Goal: Transaction & Acquisition: Obtain resource

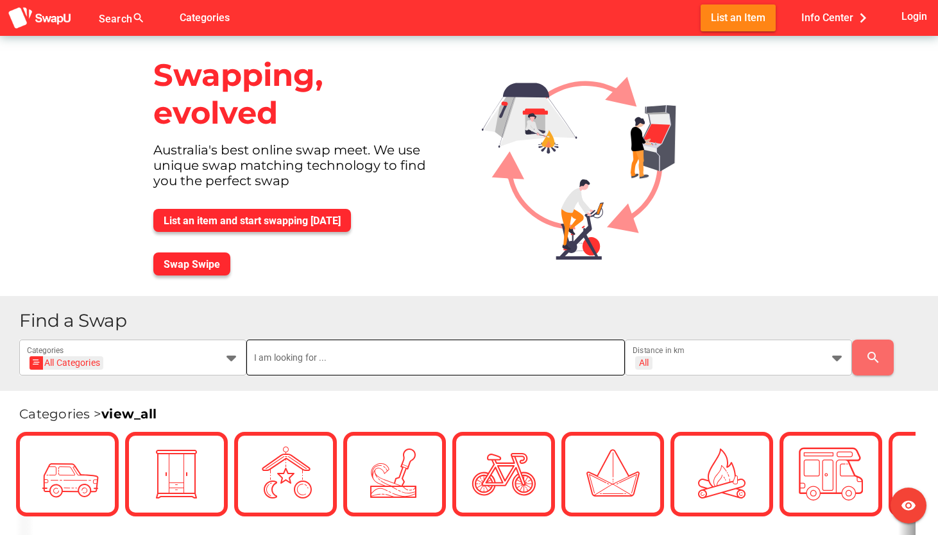
click at [345, 360] on input "text" at bounding box center [435, 358] width 363 height 36
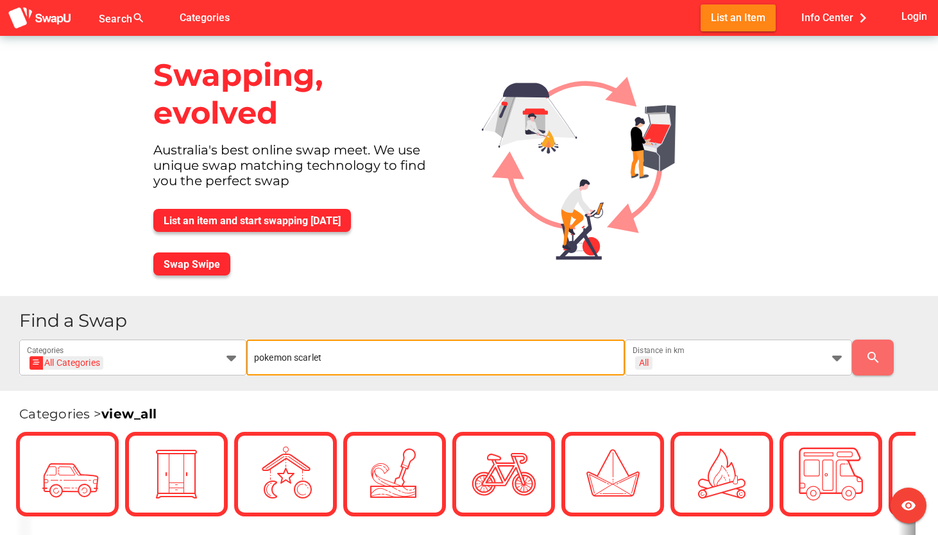
type input "pokemon scarlet"
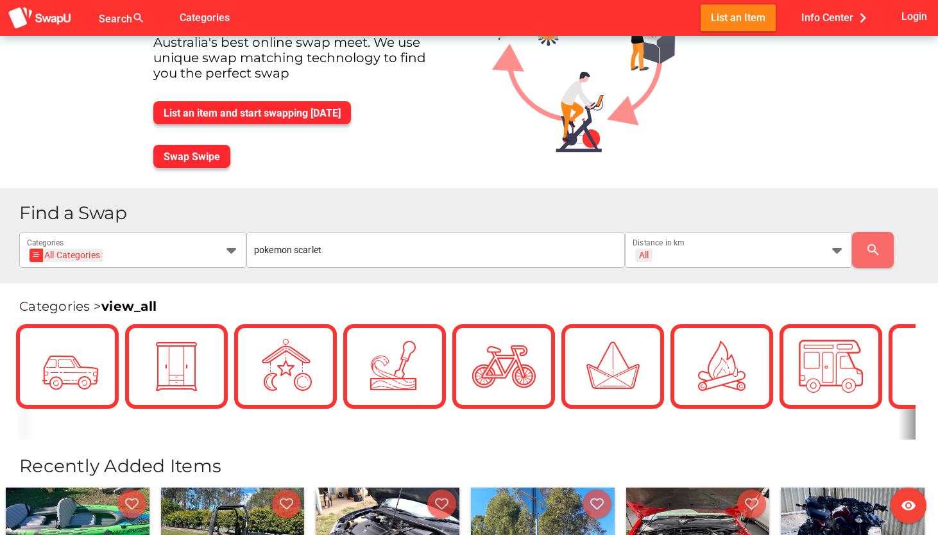
scroll to position [62, 0]
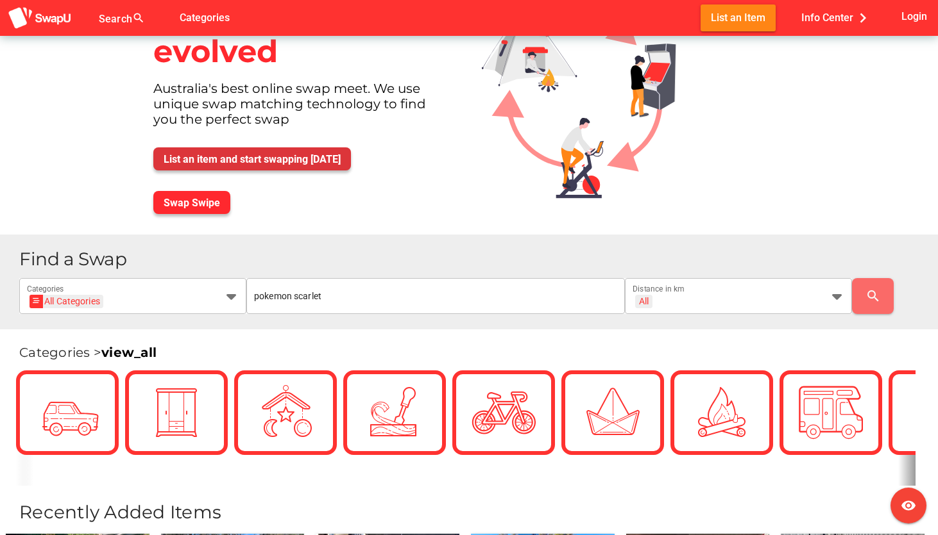
click at [210, 159] on span "List an item and start swapping today" at bounding box center [252, 159] width 177 height 12
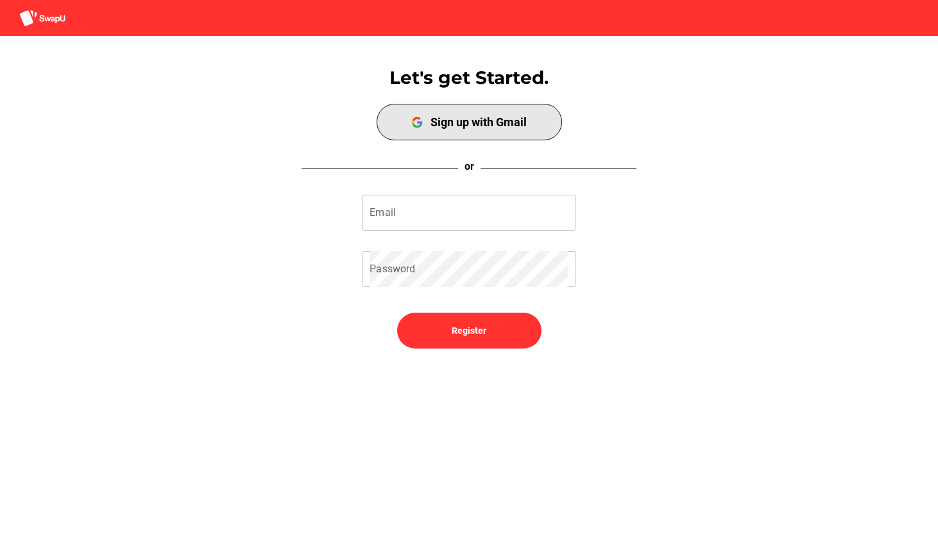
click at [459, 137] on span "Sign up with Gmail" at bounding box center [469, 121] width 180 height 31
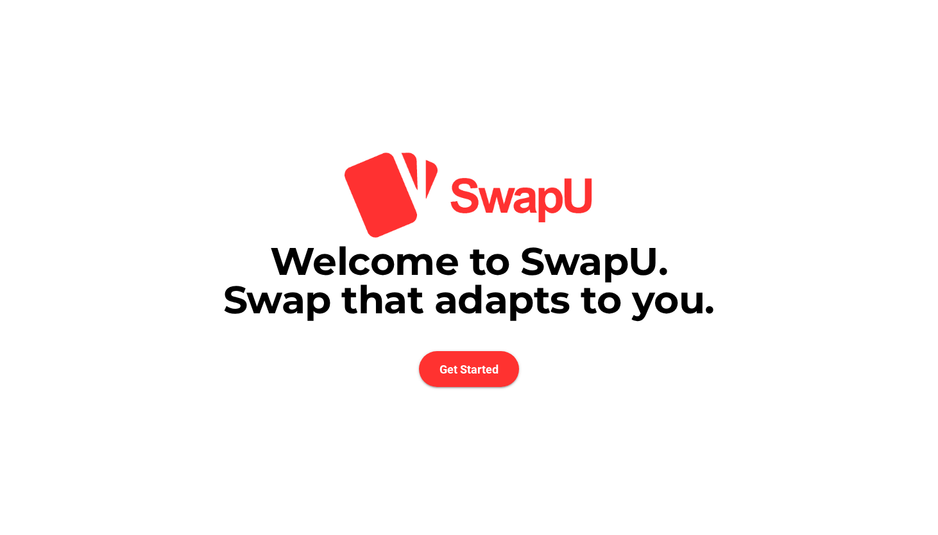
click at [465, 387] on div "Welcome to SwapU. Swap that adapts to you. Get Started Registration Step 1 of 2…" at bounding box center [469, 267] width 938 height 535
click at [465, 382] on span "Get Started" at bounding box center [469, 369] width 100 height 36
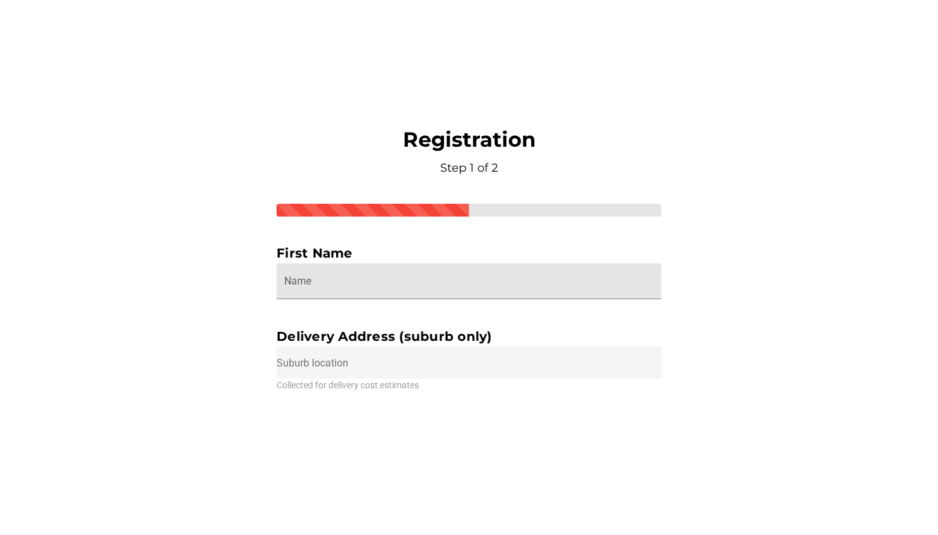
click at [423, 296] on input "Name" at bounding box center [468, 282] width 369 height 36
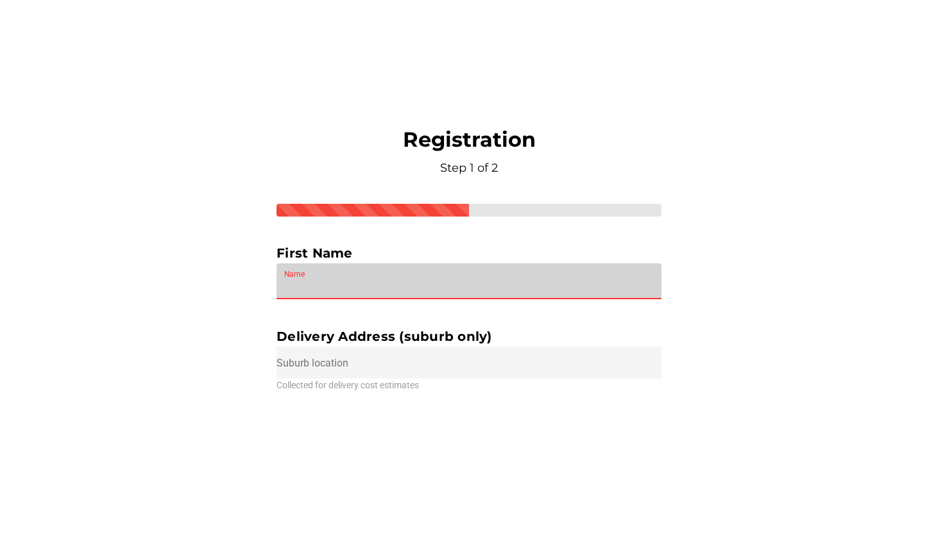
type input "j"
type input "riwaj"
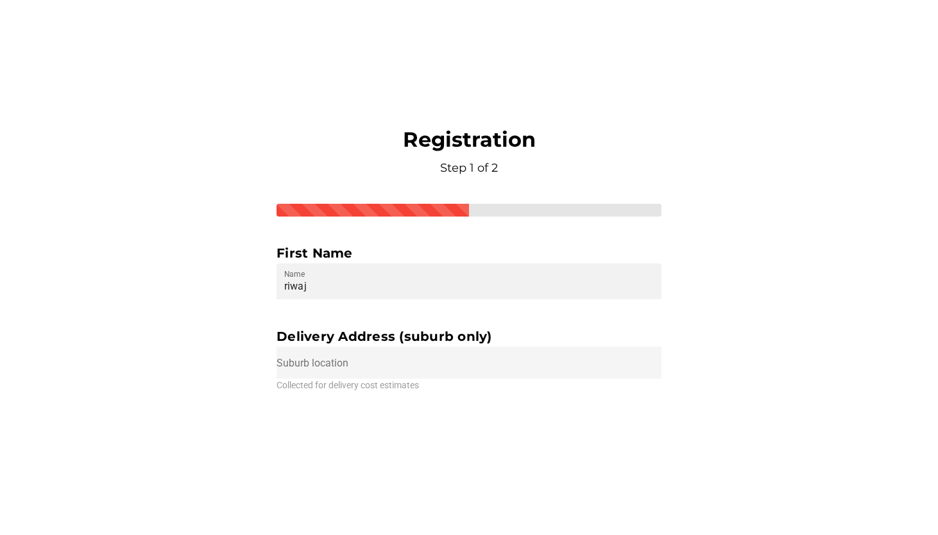
click at [433, 371] on input "text" at bounding box center [468, 363] width 385 height 32
click at [432, 369] on input "text" at bounding box center [468, 363] width 385 height 32
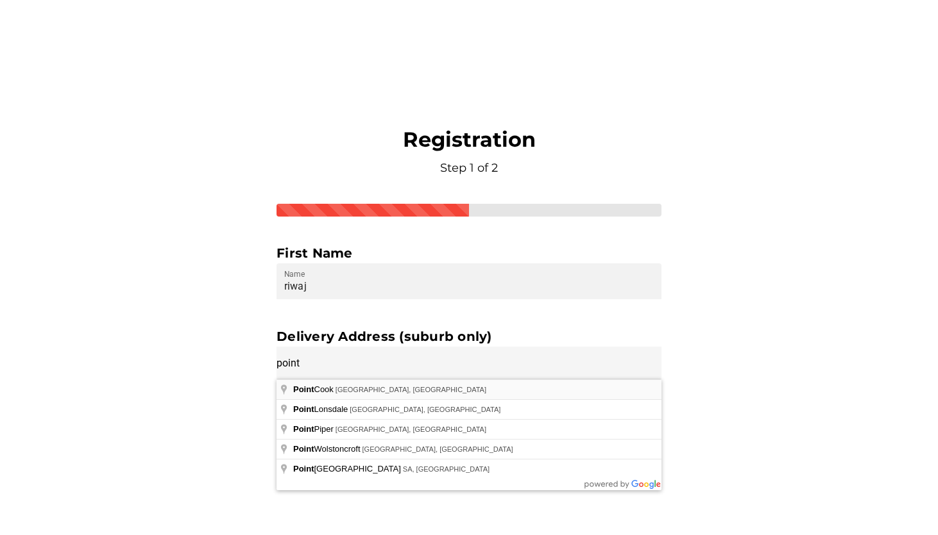
type input "Point Cook VIC, Australia"
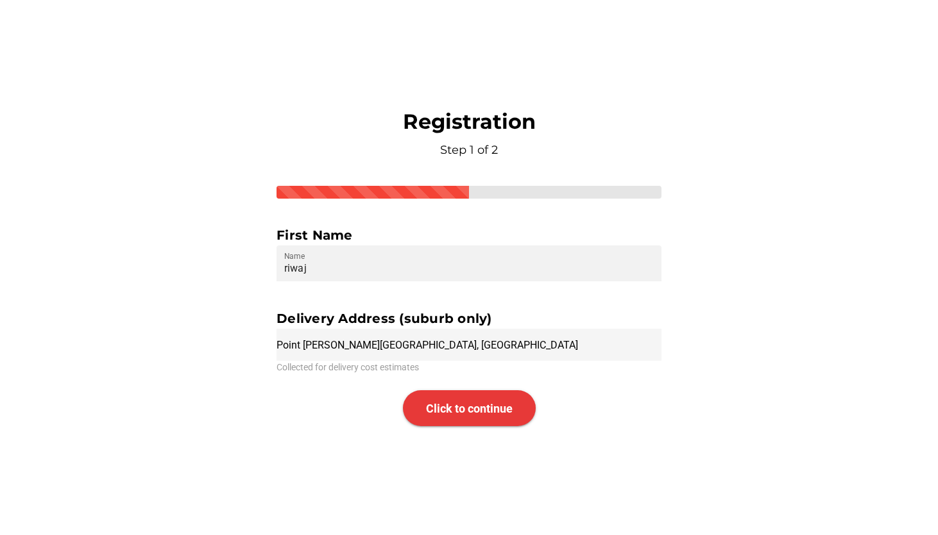
click at [466, 408] on span "Click to continue" at bounding box center [469, 408] width 87 height 13
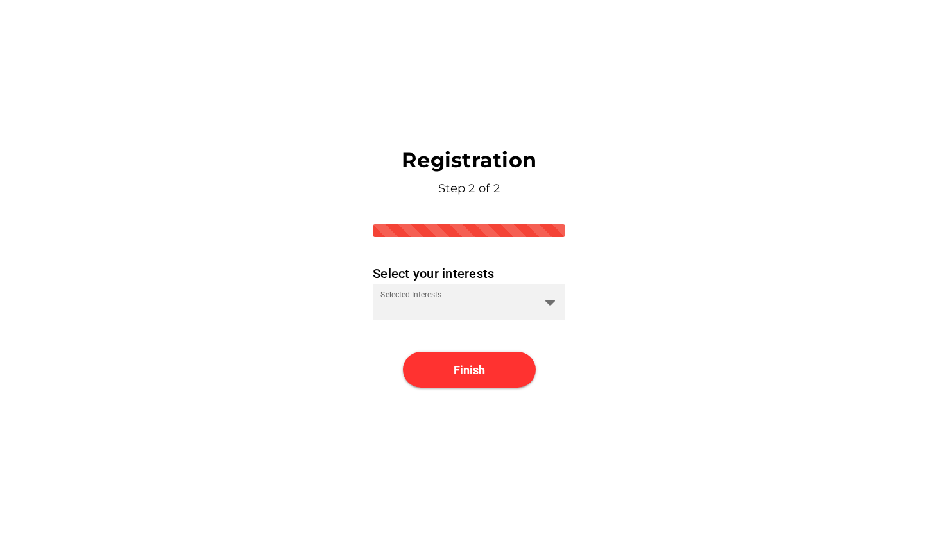
click at [488, 323] on div "Registration Step 2 of 2 Select your interests Selected Interests Finish" at bounding box center [469, 268] width 192 height 241
click at [477, 292] on div "Selected Interests" at bounding box center [457, 302] width 154 height 36
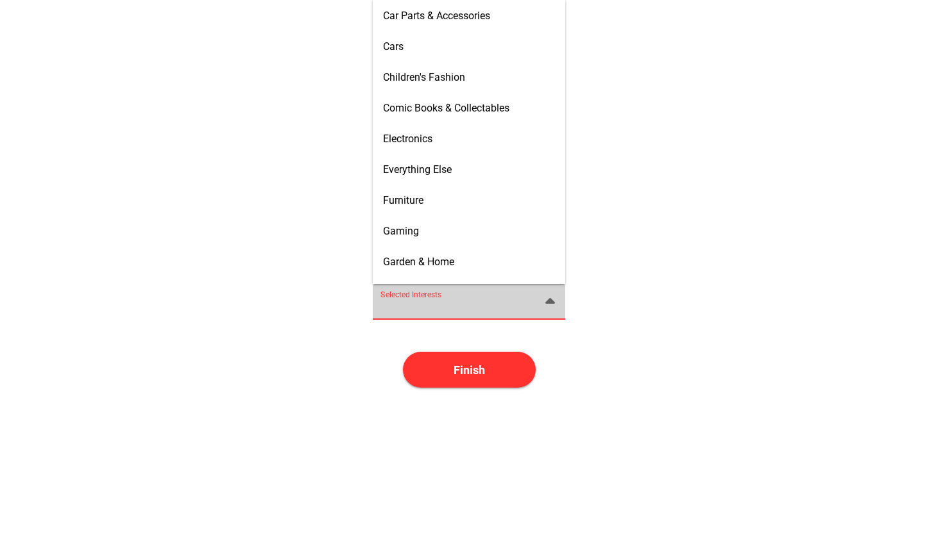
scroll to position [248, 0]
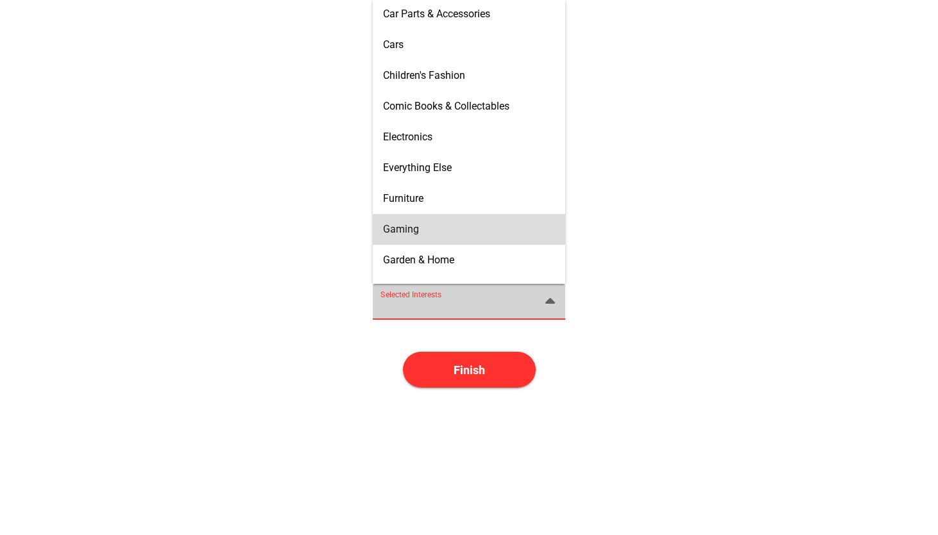
click at [436, 232] on div "Gaming" at bounding box center [469, 229] width 172 height 12
type input "Gaming"
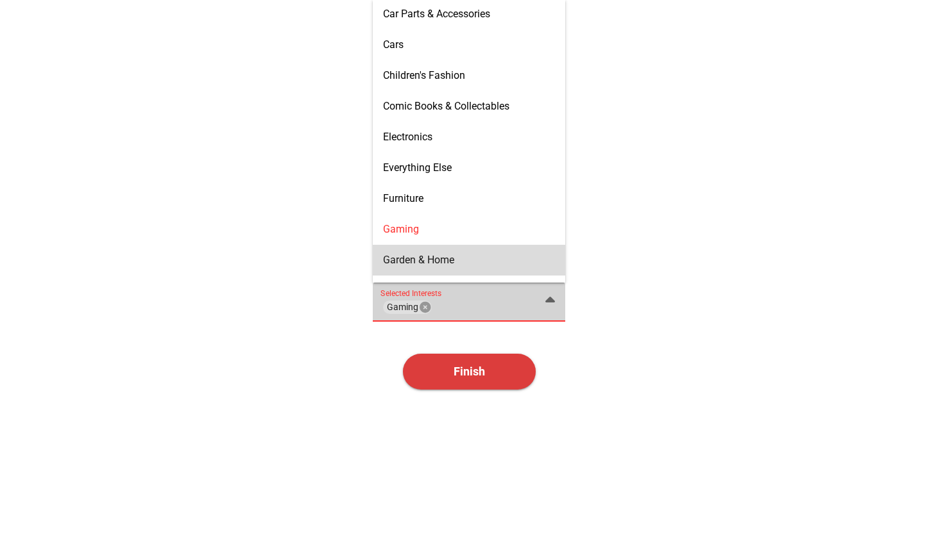
click at [483, 379] on span "Finish" at bounding box center [469, 372] width 133 height 36
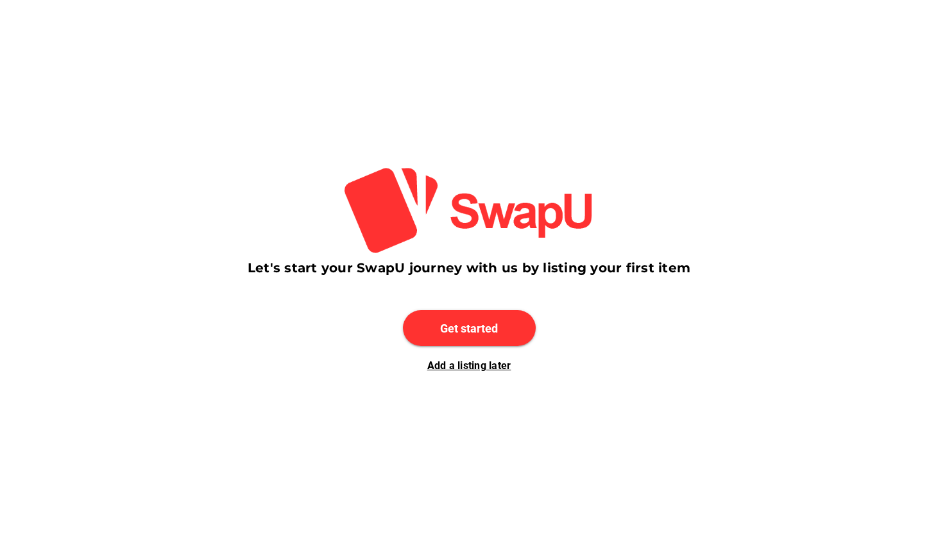
click at [490, 361] on div "Add a listing later" at bounding box center [469, 366] width 443 height 12
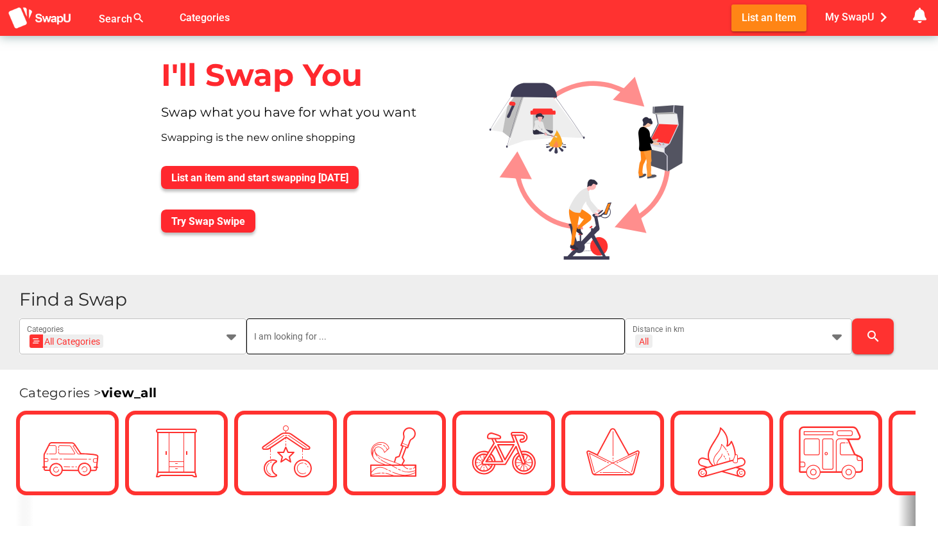
click at [367, 342] on input "text" at bounding box center [435, 337] width 363 height 36
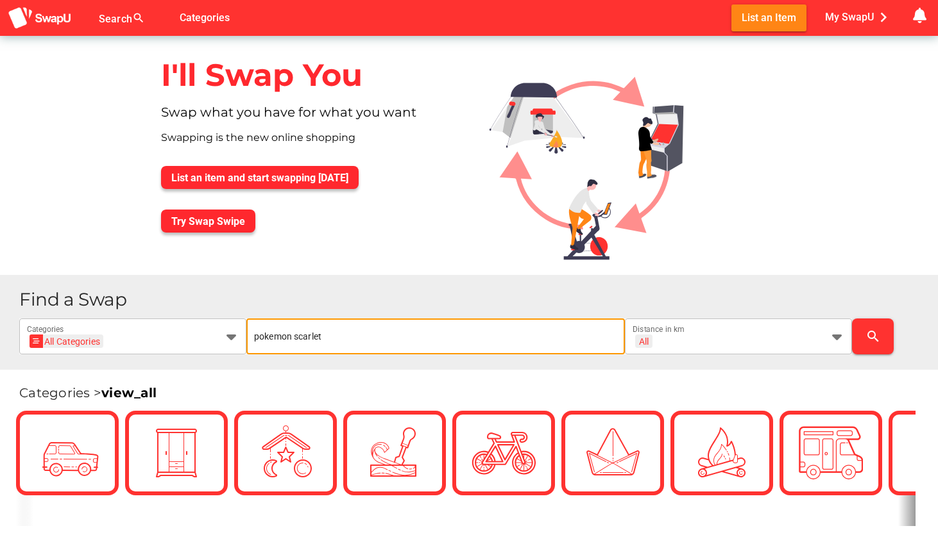
type input "pokemon scarlet"
click at [872, 350] on span "search" at bounding box center [872, 336] width 21 height 31
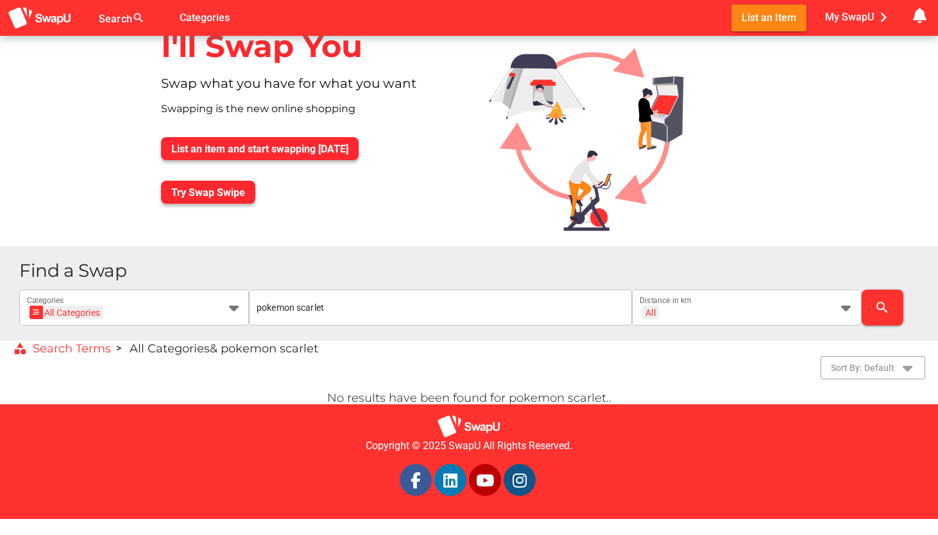
scroll to position [31, 0]
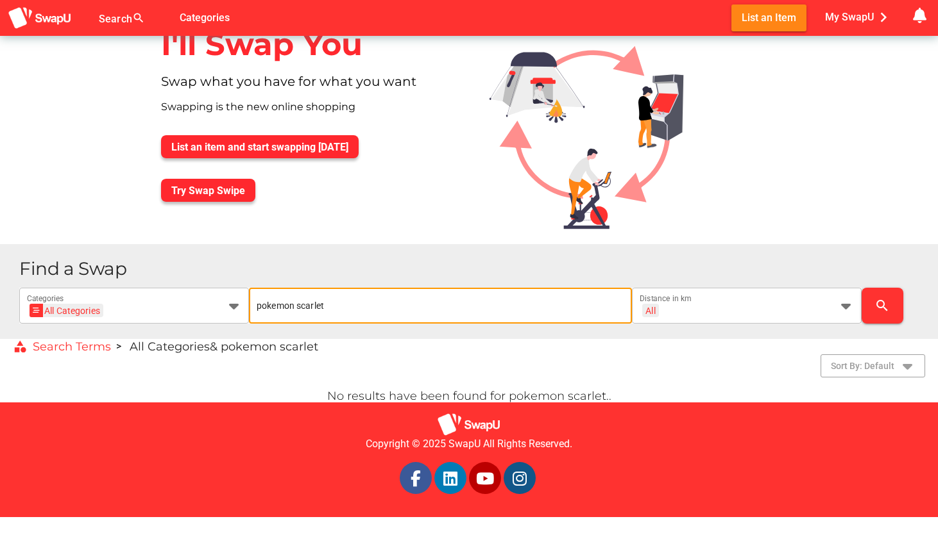
click at [378, 297] on input "pokemon scarlet" at bounding box center [440, 306] width 367 height 36
type input "pokemon"
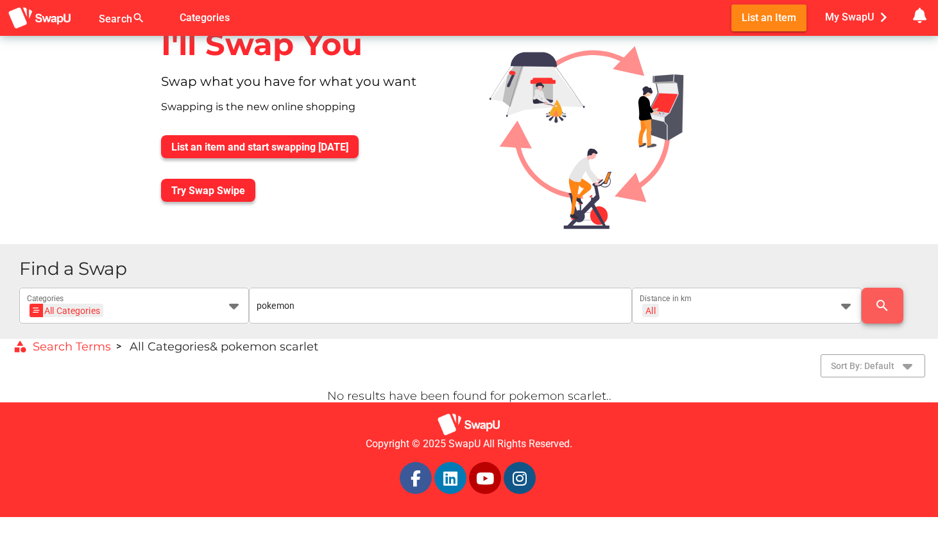
click at [877, 309] on icon "search" at bounding box center [881, 305] width 15 height 15
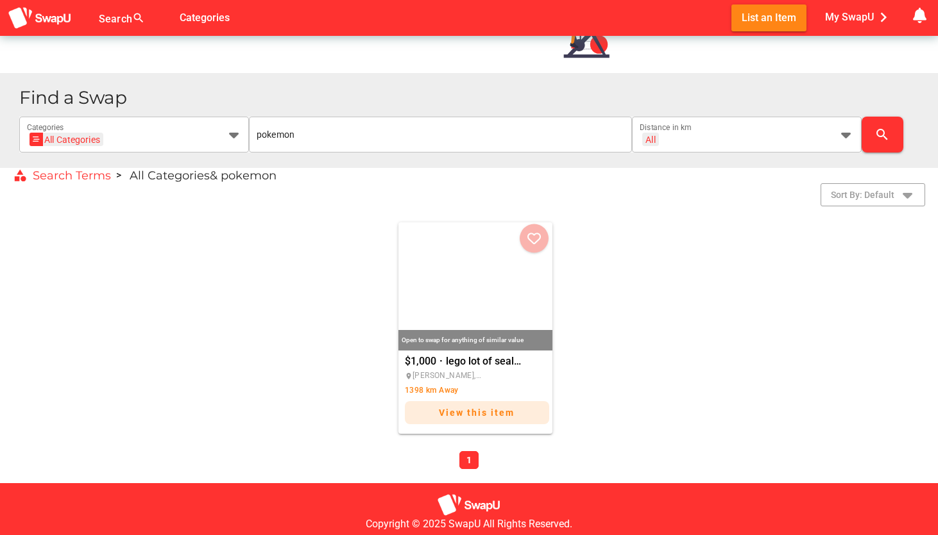
scroll to position [254, 0]
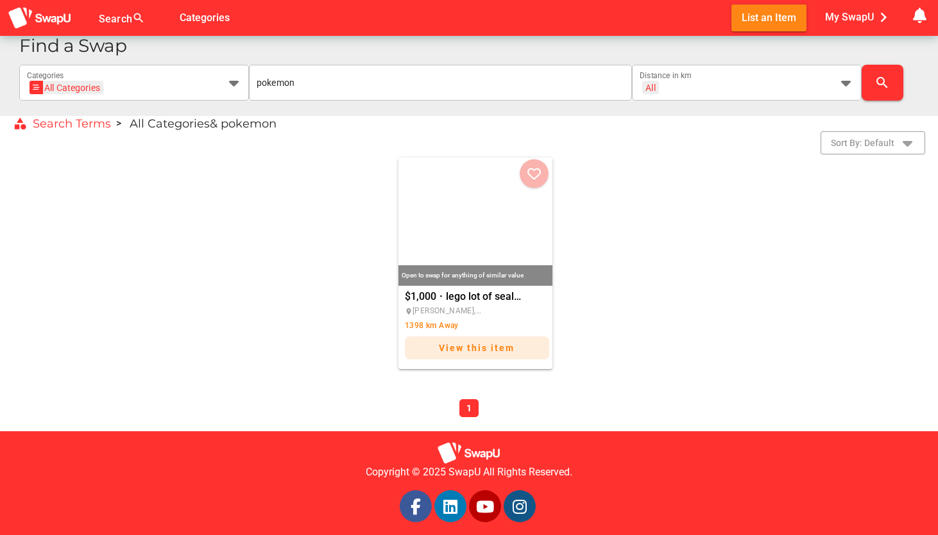
click at [458, 230] on img "lego lot of sealed boxes and pokemon cards" at bounding box center [475, 222] width 154 height 128
